Goal: Check status: Check status

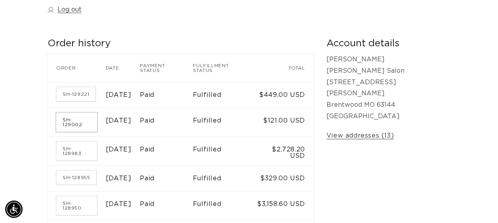
click at [77, 118] on link "SH-129002" at bounding box center [76, 122] width 41 height 19
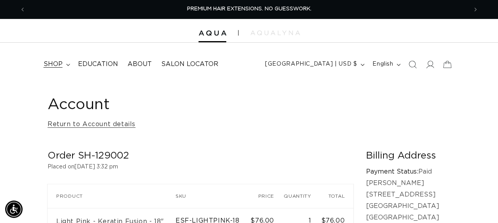
click at [63, 63] on summary "shop" at bounding box center [56, 64] width 34 height 18
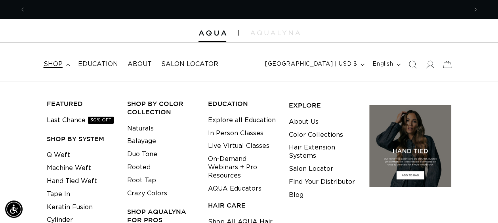
scroll to position [0, 441]
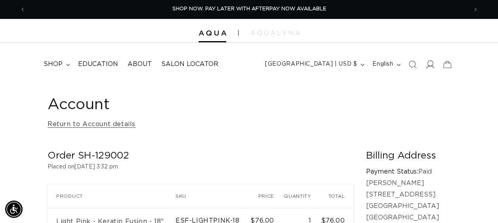
click at [428, 64] on icon at bounding box center [430, 64] width 8 height 8
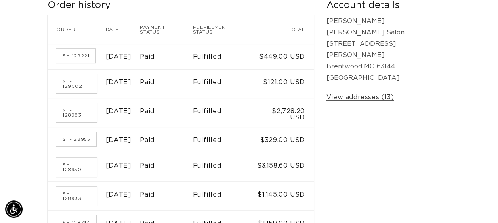
scroll to position [0, 882]
click at [77, 49] on link "SH-129221" at bounding box center [75, 56] width 39 height 14
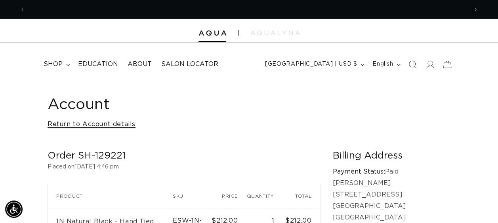
scroll to position [0, 441]
click at [70, 126] on link "Return to Account details" at bounding box center [92, 124] width 88 height 11
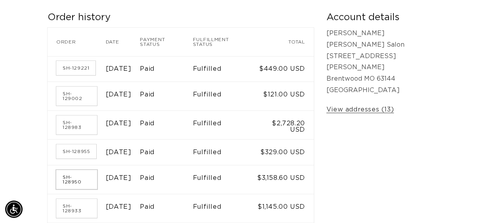
scroll to position [0, 882]
click at [77, 170] on link "SH-128950" at bounding box center [76, 179] width 41 height 19
